Goal: Task Accomplishment & Management: Manage account settings

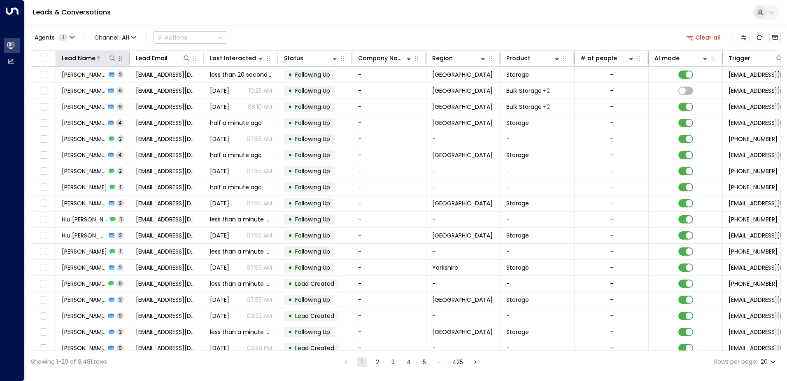
click at [109, 59] on icon at bounding box center [112, 58] width 7 height 7
type input "*********"
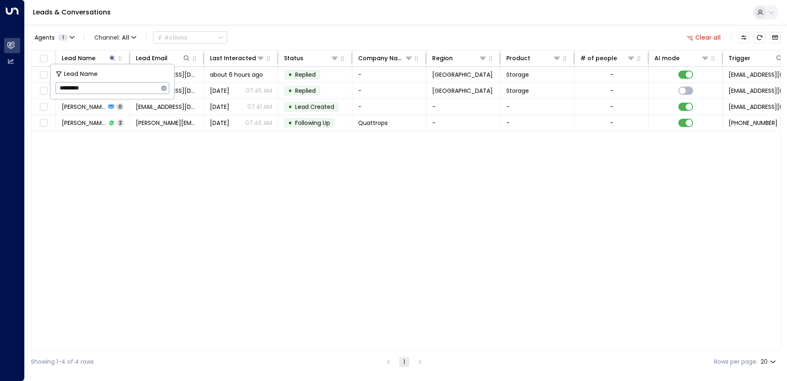
click at [287, 23] on div "Leads & Conversations" at bounding box center [406, 12] width 763 height 25
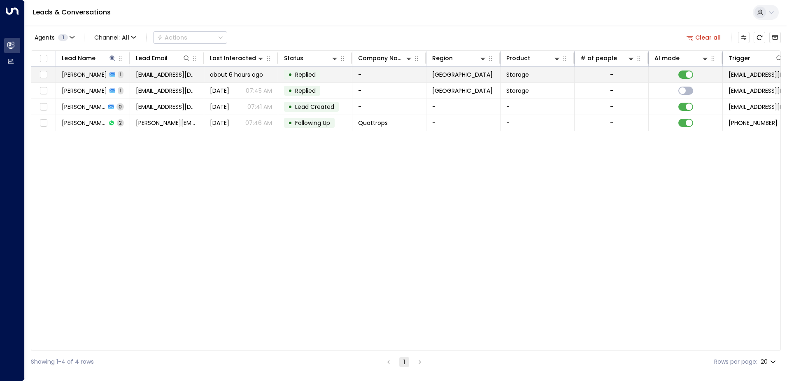
click at [89, 76] on span "[PERSON_NAME]" at bounding box center [84, 74] width 45 height 8
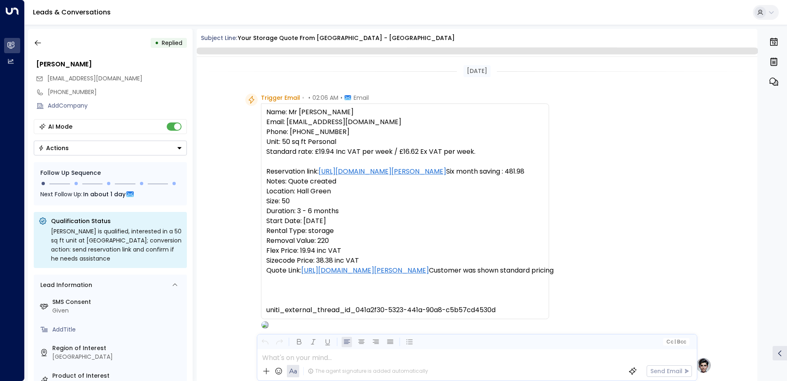
scroll to position [273, 0]
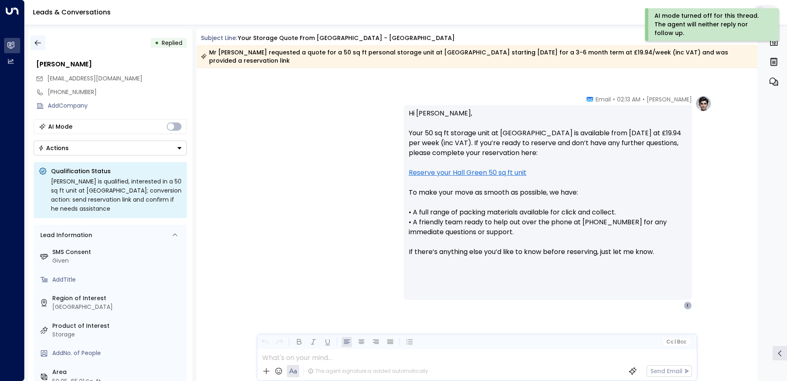
click at [38, 44] on icon "button" at bounding box center [38, 43] width 8 height 8
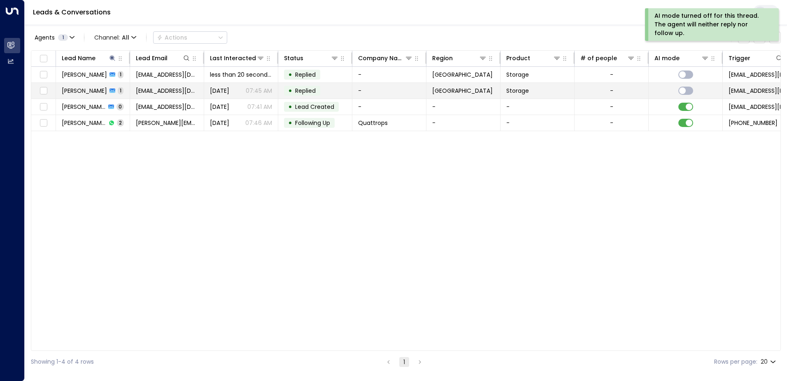
click at [97, 90] on span "[PERSON_NAME]" at bounding box center [84, 90] width 45 height 8
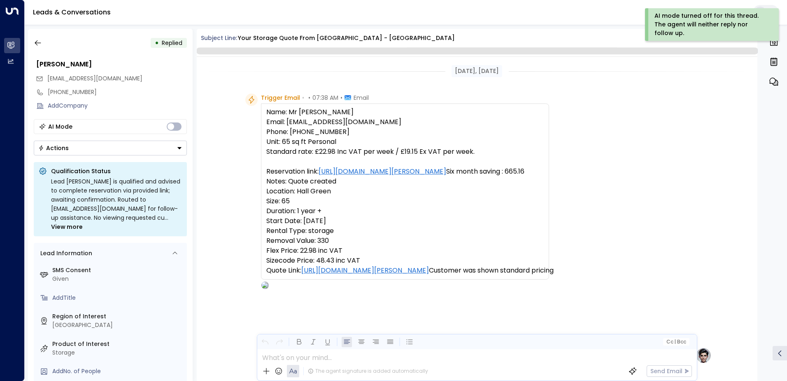
scroll to position [273, 0]
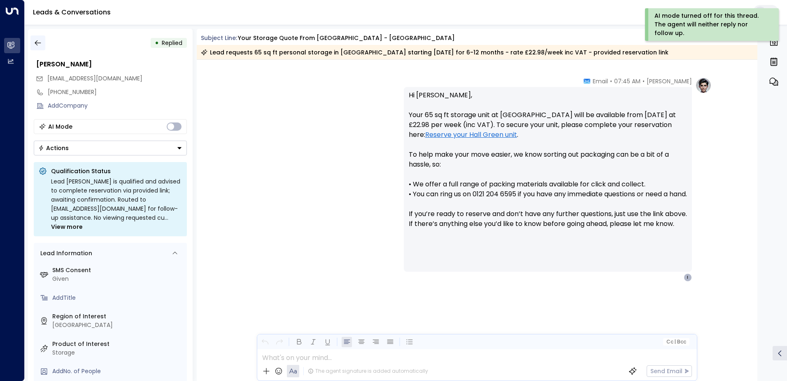
click at [37, 45] on icon "button" at bounding box center [38, 43] width 8 height 8
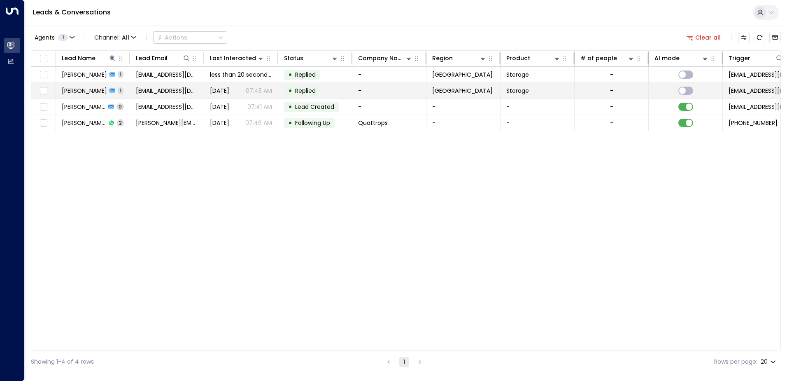
click at [85, 87] on span "[PERSON_NAME]" at bounding box center [84, 90] width 45 height 8
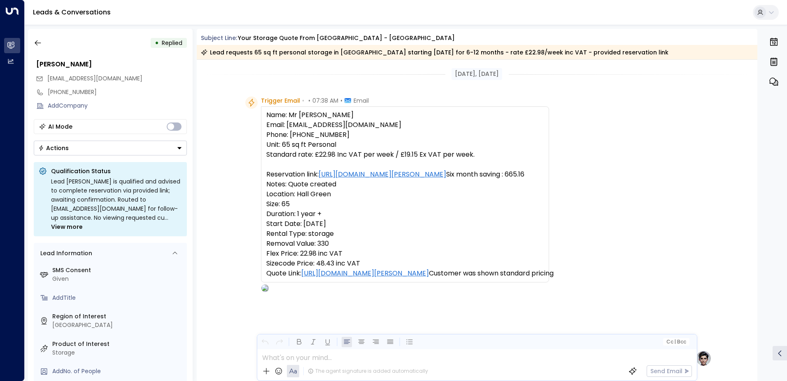
scroll to position [276, 0]
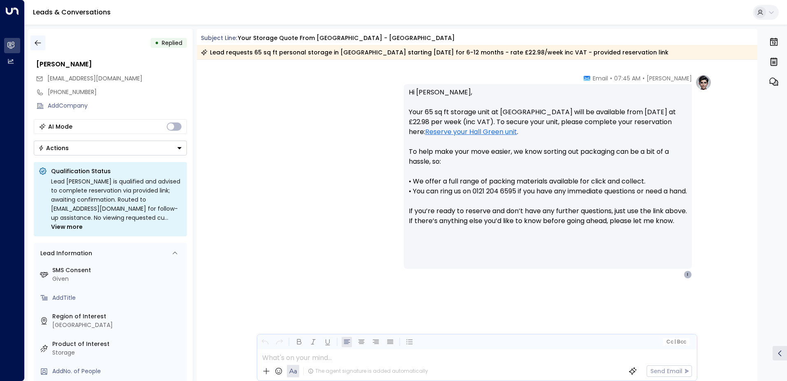
click at [42, 42] on button "button" at bounding box center [37, 42] width 15 height 15
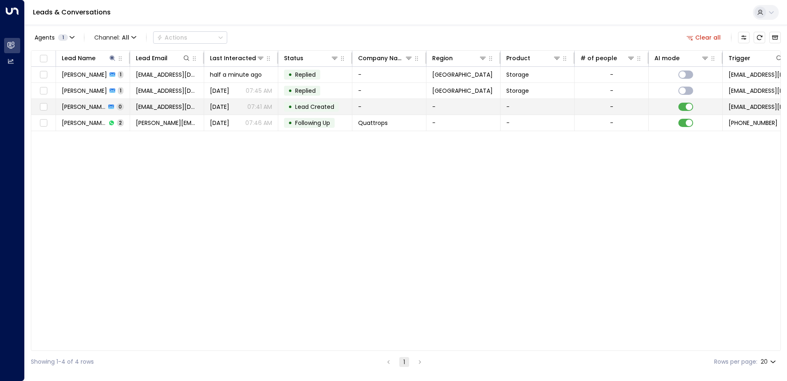
click at [70, 110] on span "[PERSON_NAME]" at bounding box center [84, 107] width 44 height 8
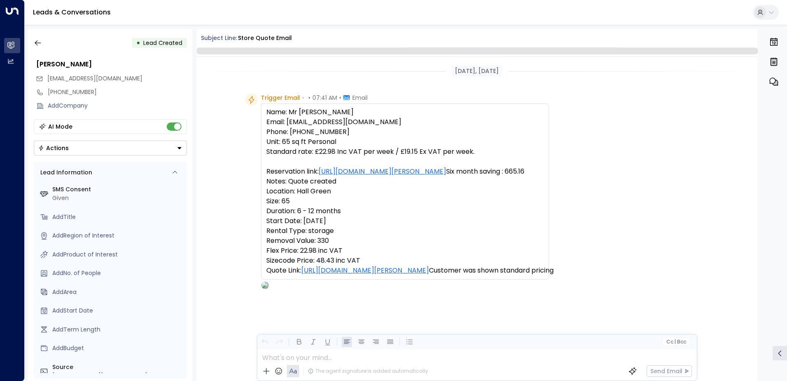
scroll to position [40, 0]
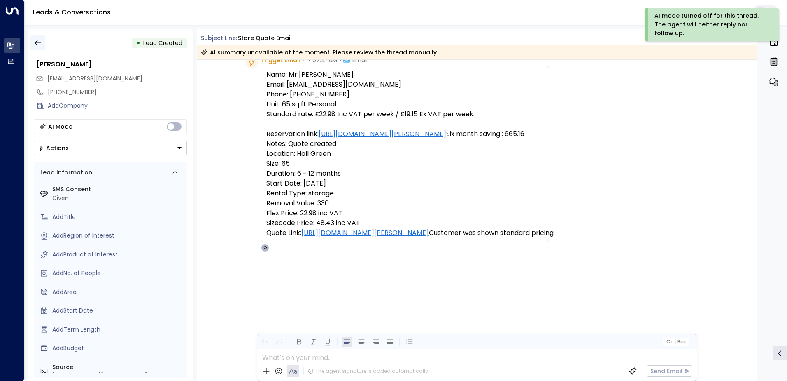
click at [40, 44] on icon "button" at bounding box center [38, 43] width 8 height 8
